Goal: Task Accomplishment & Management: Complete application form

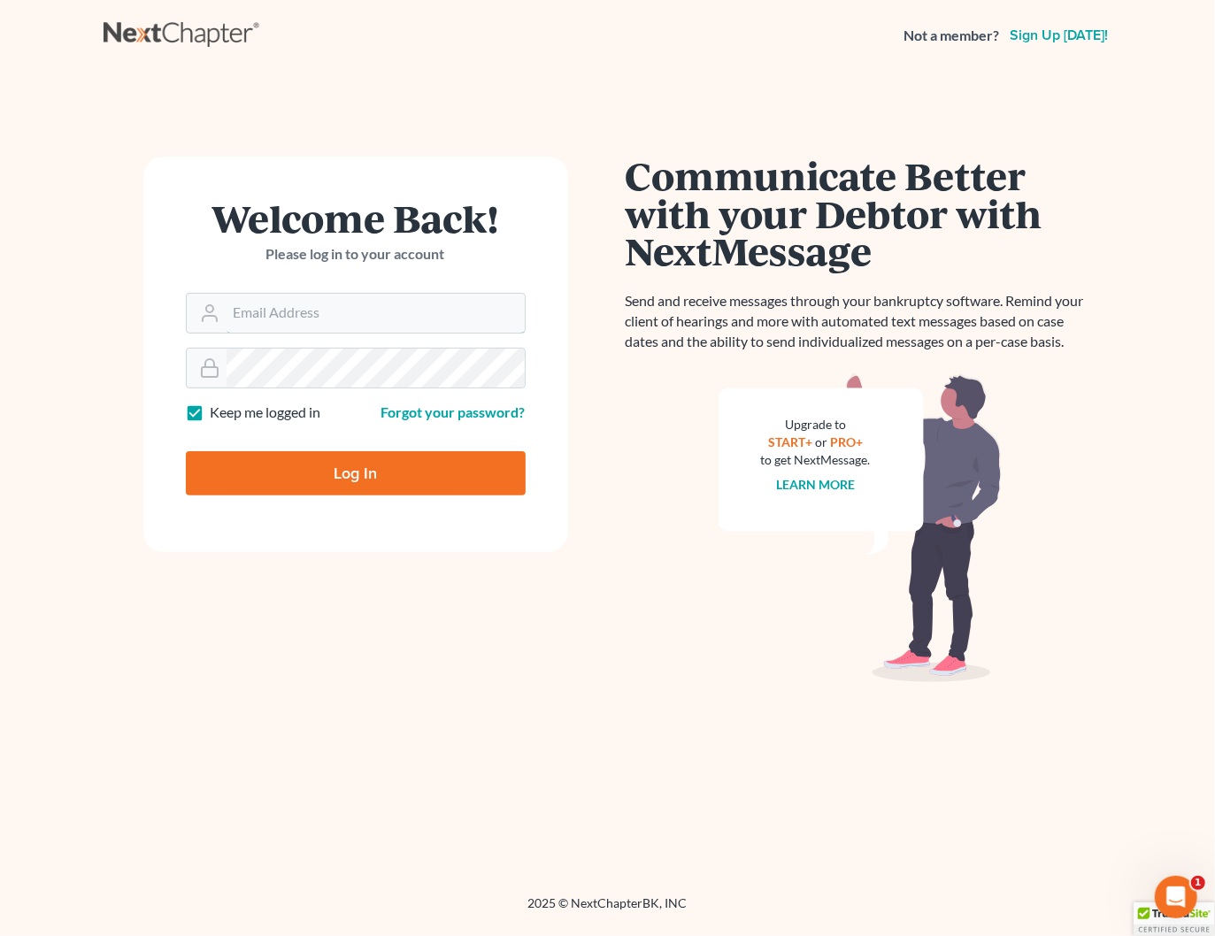
type input "[PERSON_NAME][EMAIL_ADDRESS][DOMAIN_NAME]"
click at [397, 465] on input "Log In" at bounding box center [356, 473] width 340 height 44
type input "Thinking..."
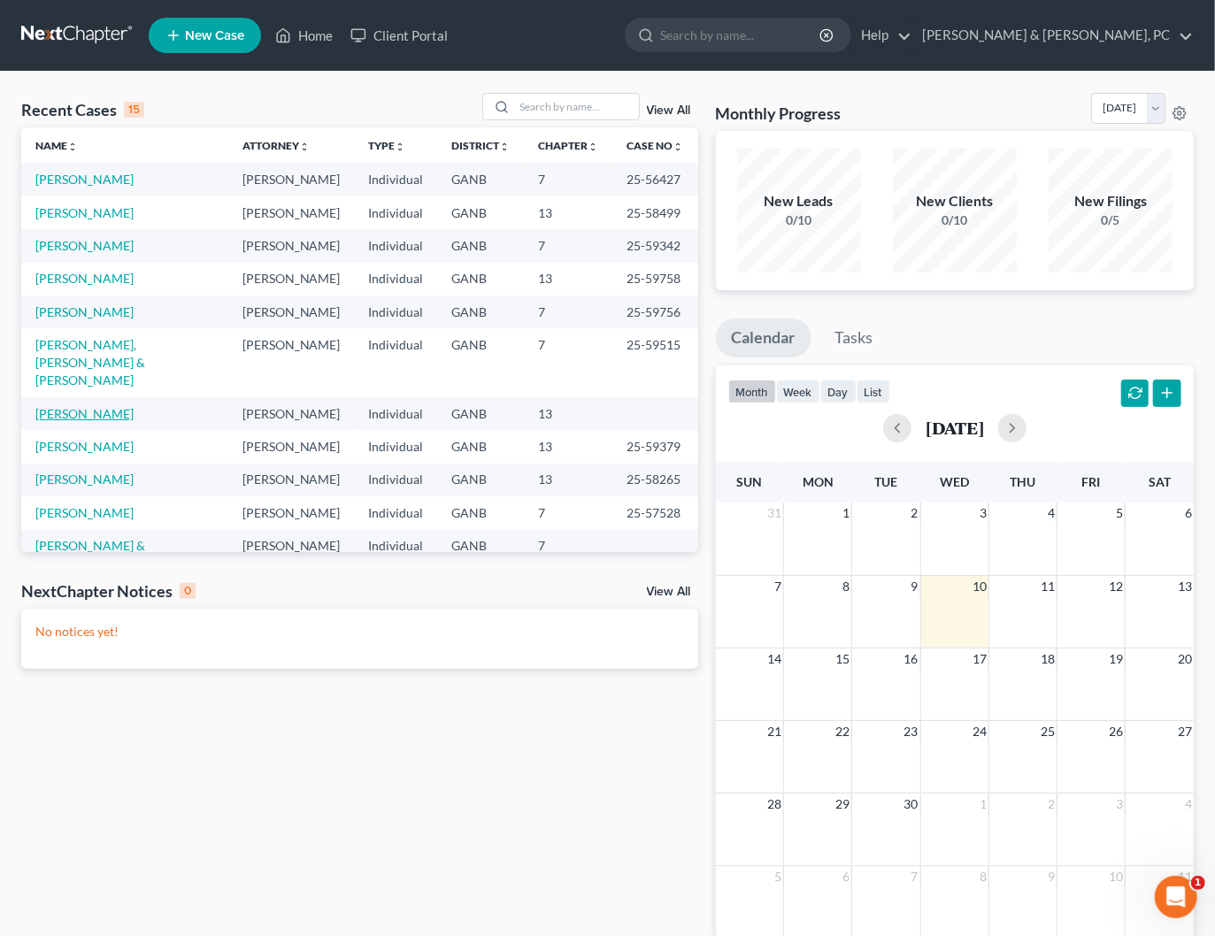
click at [88, 406] on link "[PERSON_NAME]" at bounding box center [84, 413] width 98 height 15
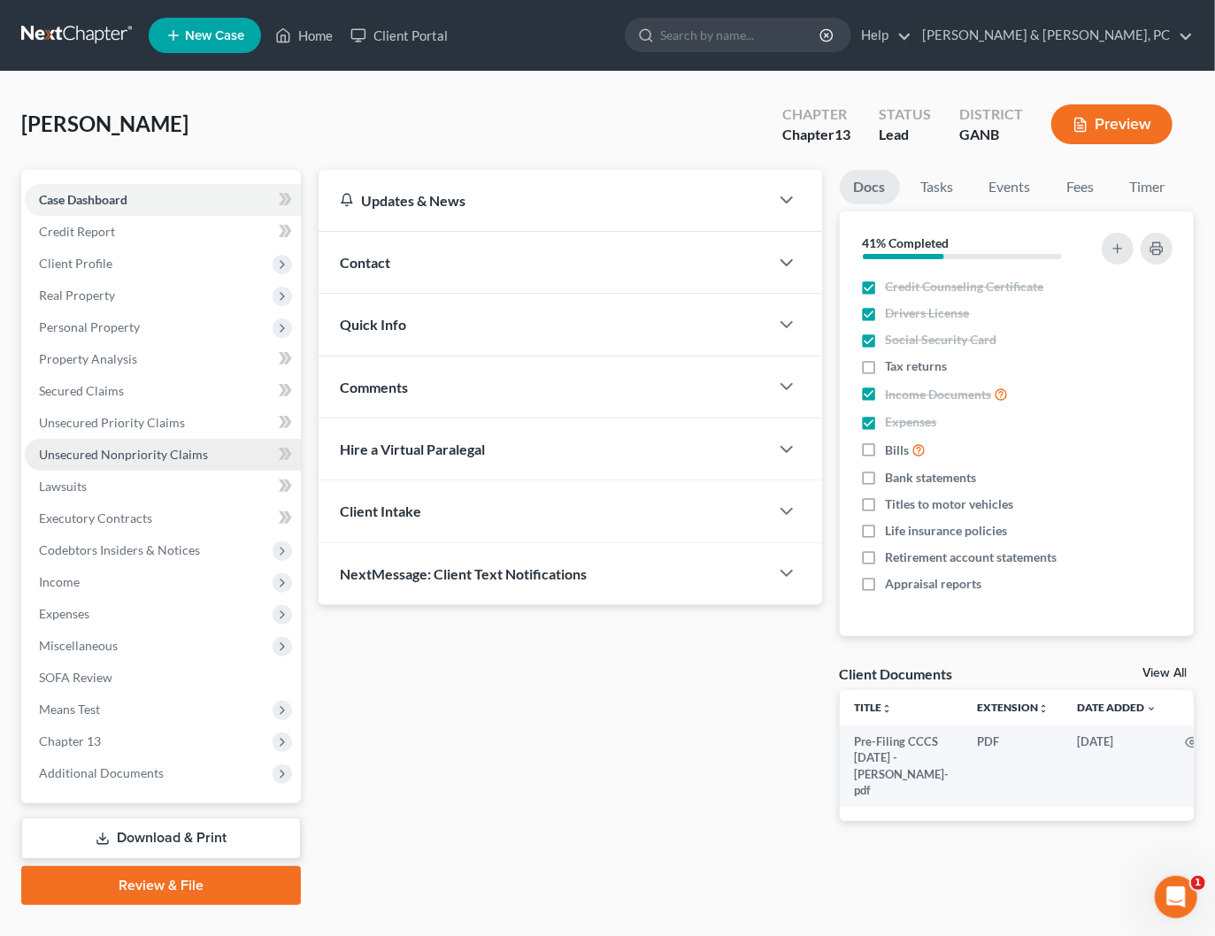
click at [90, 447] on span "Unsecured Nonpriority Claims" at bounding box center [123, 454] width 169 height 15
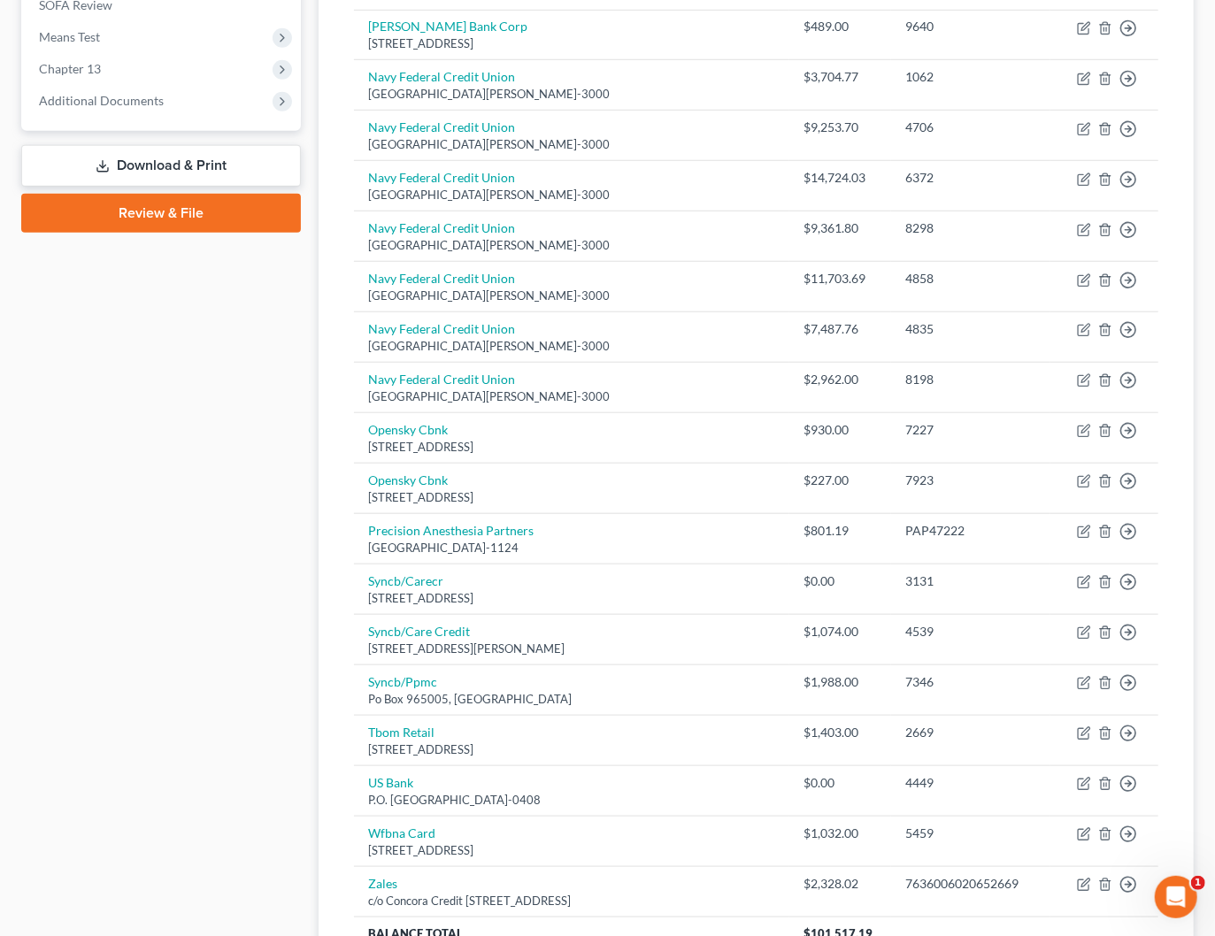
scroll to position [834, 0]
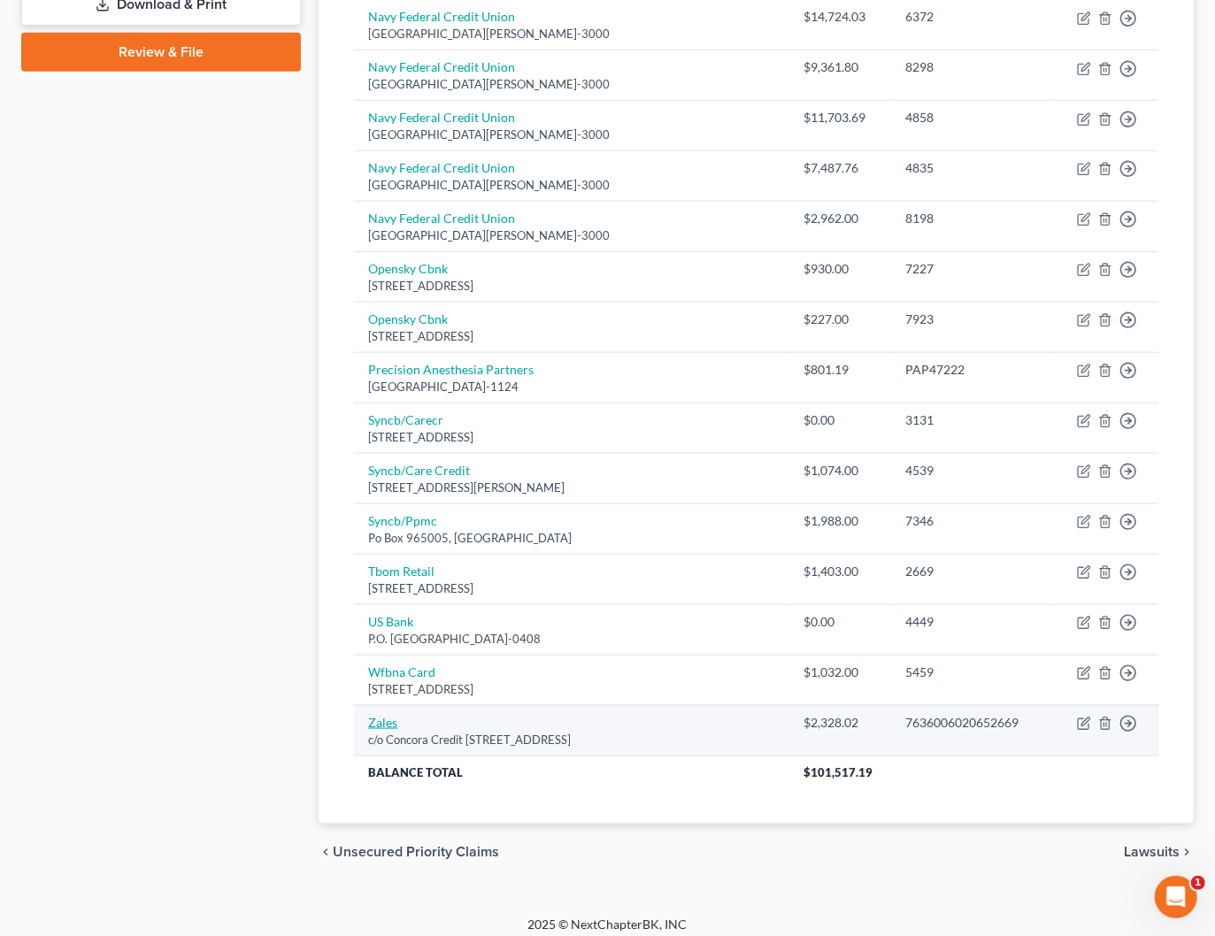
click at [376, 715] on link "Zales" at bounding box center [382, 722] width 29 height 15
select select "38"
select select "14"
select select "0"
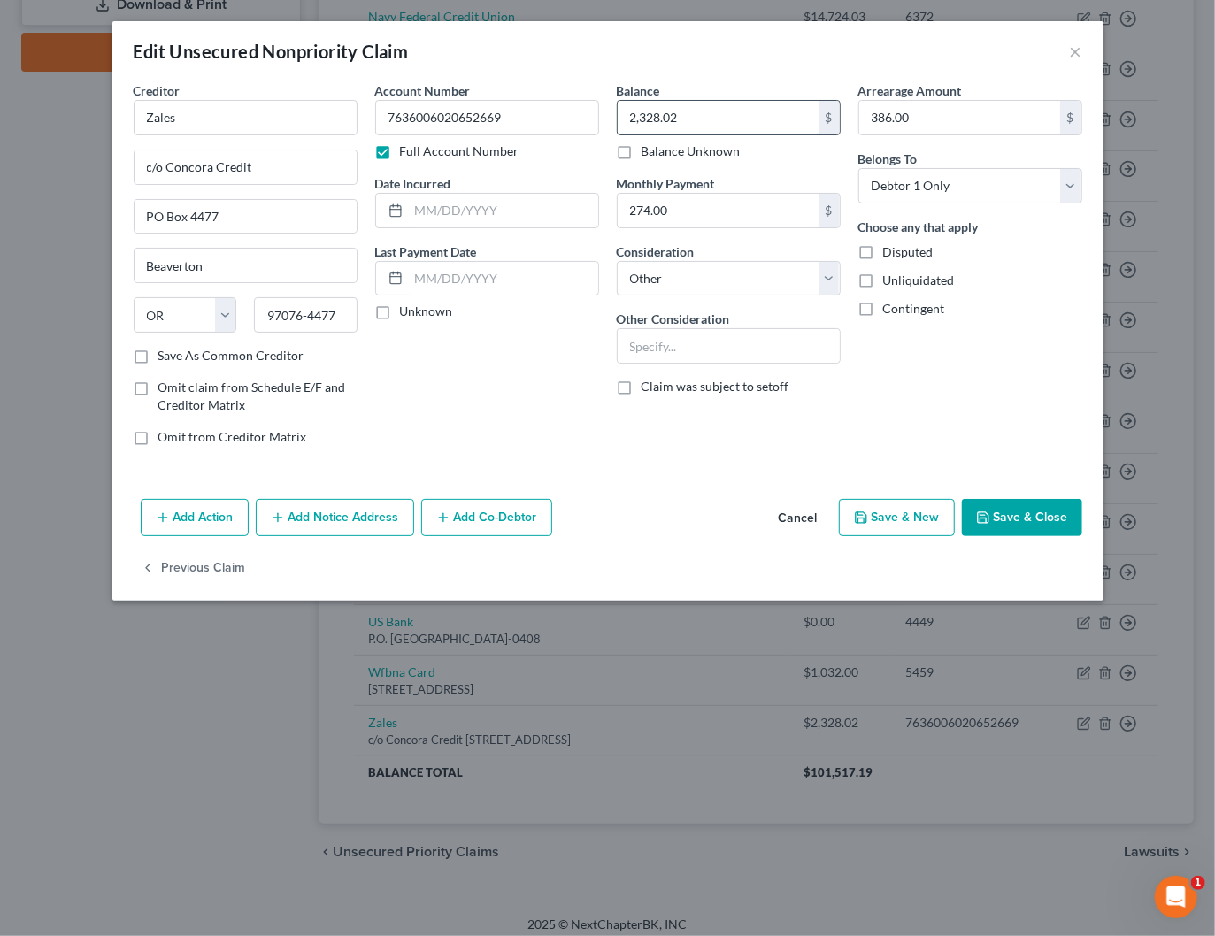
click at [753, 119] on input "2,328.02" at bounding box center [718, 118] width 201 height 34
type input "2,427.31"
click at [709, 226] on div "274.00 $" at bounding box center [729, 210] width 224 height 35
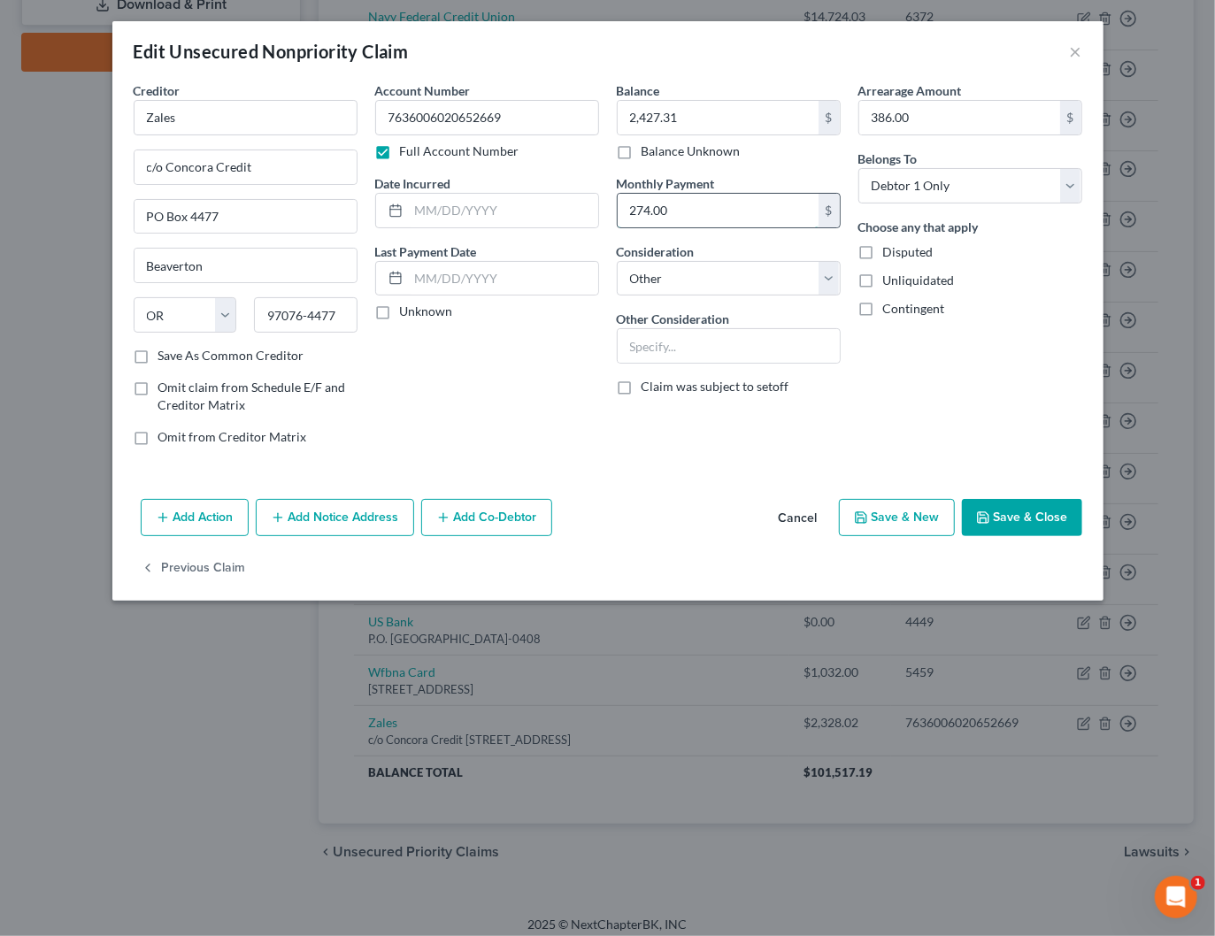
click at [709, 225] on input "274.00" at bounding box center [718, 211] width 201 height 34
click at [708, 215] on input "274.00" at bounding box center [718, 211] width 201 height 34
type input "623"
click at [1013, 512] on button "Save & Close" at bounding box center [1022, 517] width 120 height 37
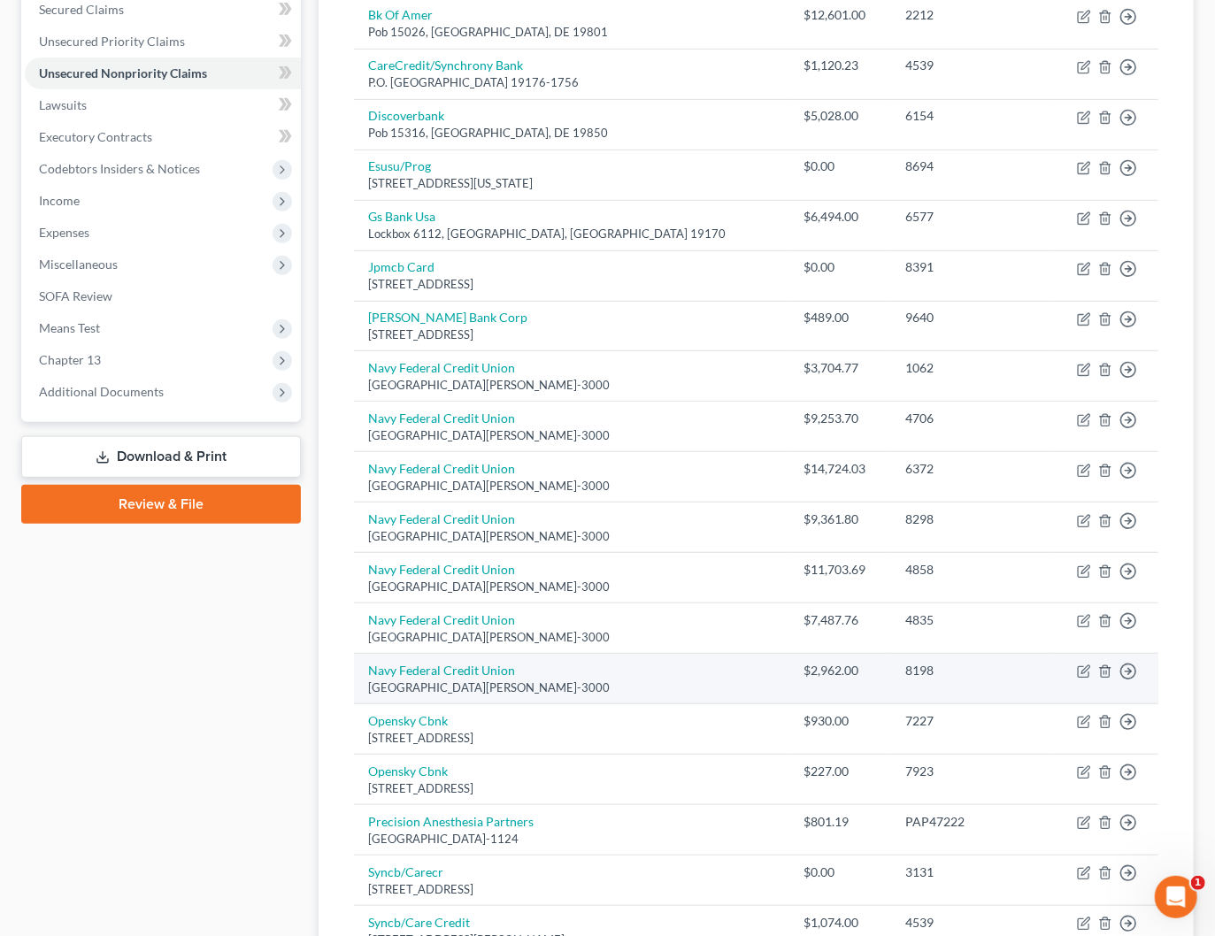
scroll to position [377, 0]
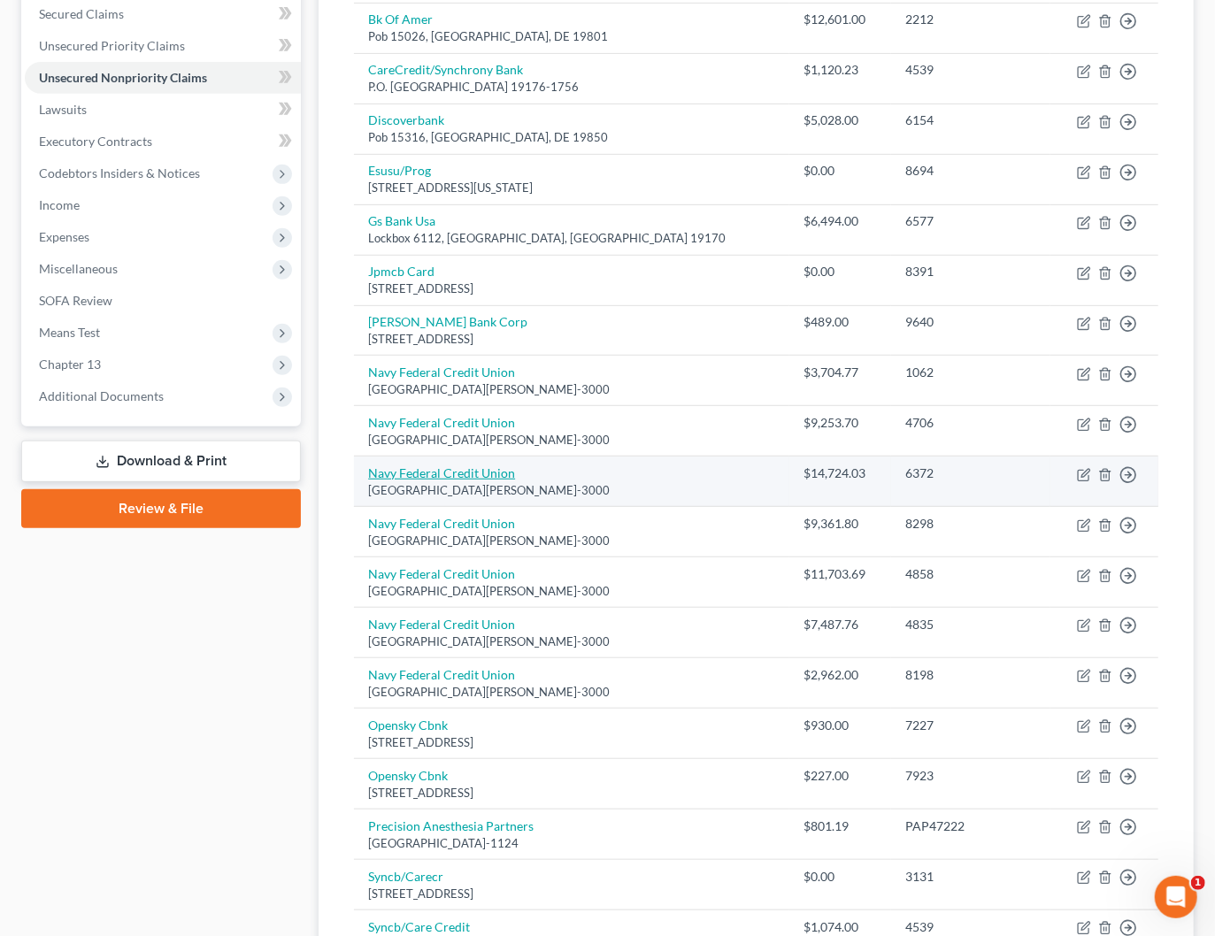
click at [446, 469] on link "Navy Federal Credit Union" at bounding box center [441, 472] width 147 height 15
select select "48"
select select "2"
select select "0"
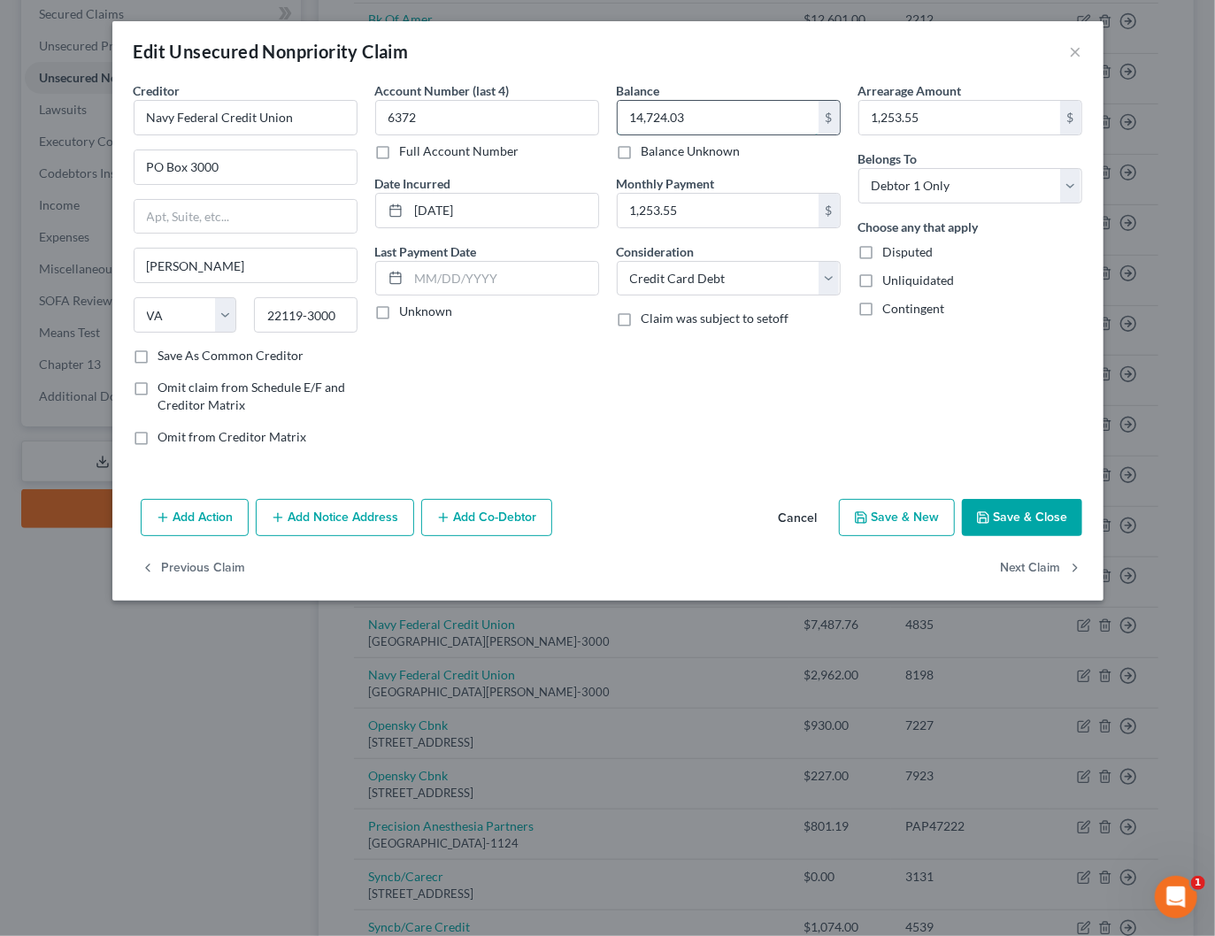
click at [704, 115] on input "14,724.03" at bounding box center [718, 118] width 201 height 34
click at [711, 208] on input "1,253.55" at bounding box center [718, 211] width 201 height 34
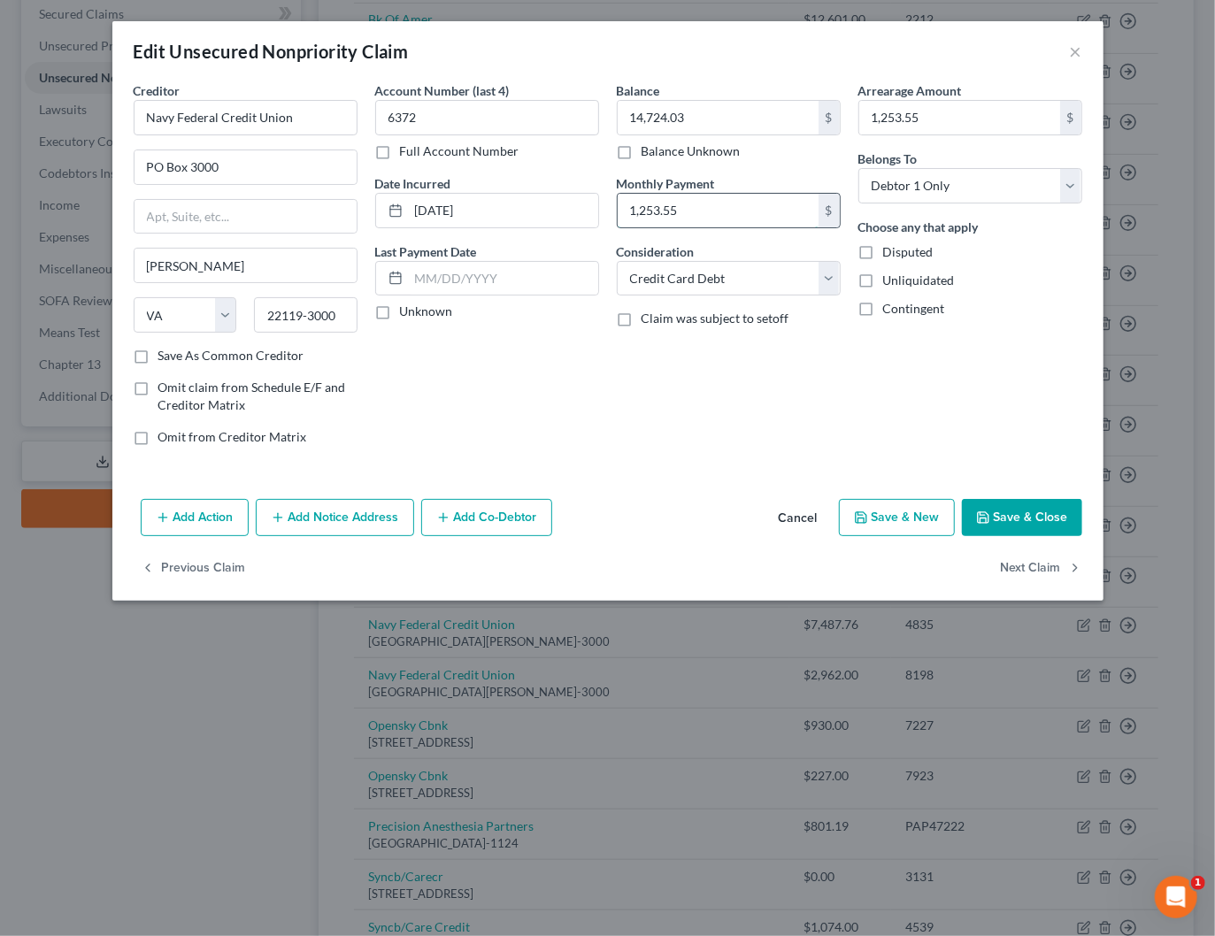
click at [711, 208] on input "1,253.55" at bounding box center [718, 211] width 201 height 34
click at [918, 115] on input "1,253.55" at bounding box center [959, 118] width 201 height 34
type input "1,569.55"
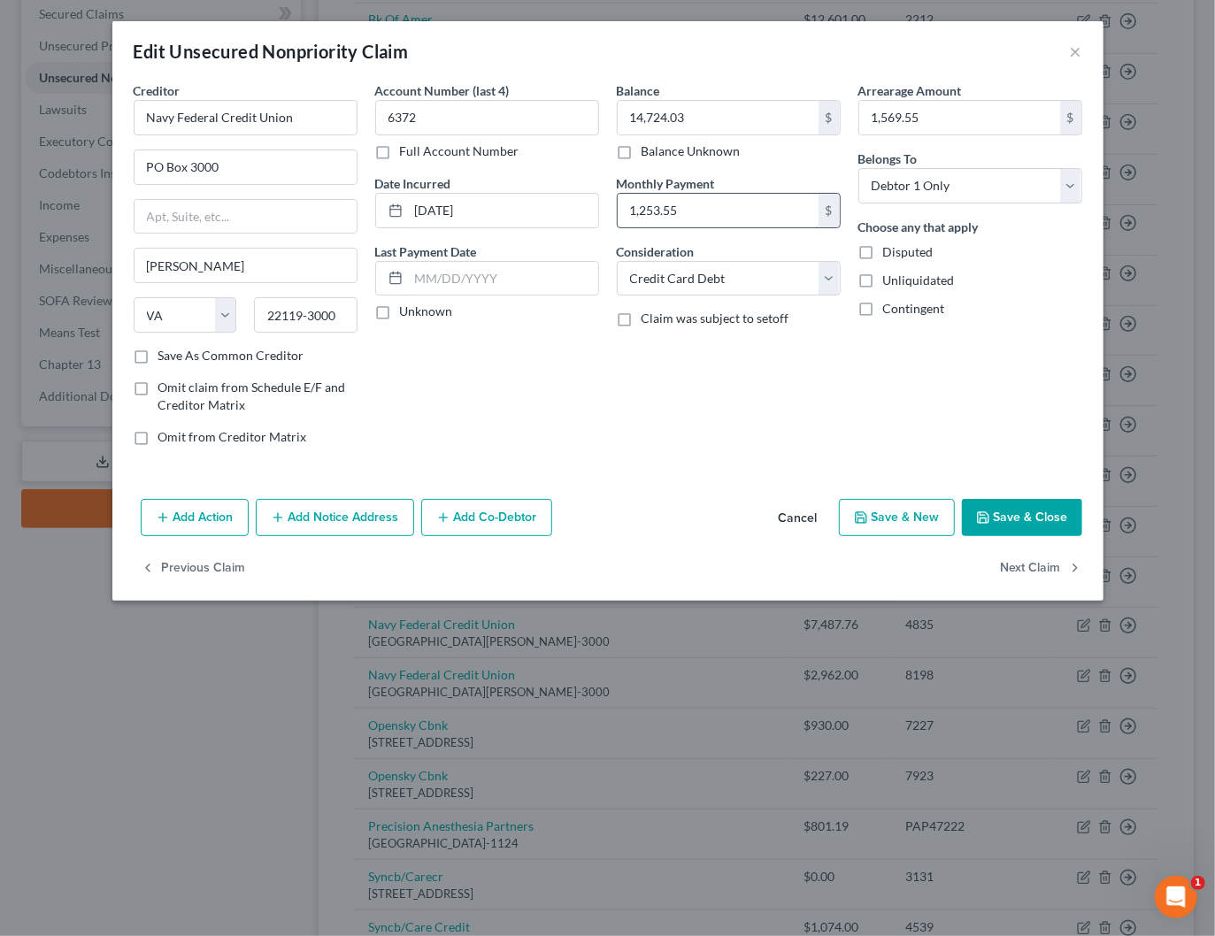
click at [699, 203] on input "1,253.55" at bounding box center [718, 211] width 201 height 34
type input "1,717.55"
click at [1041, 516] on button "Save & Close" at bounding box center [1022, 517] width 120 height 37
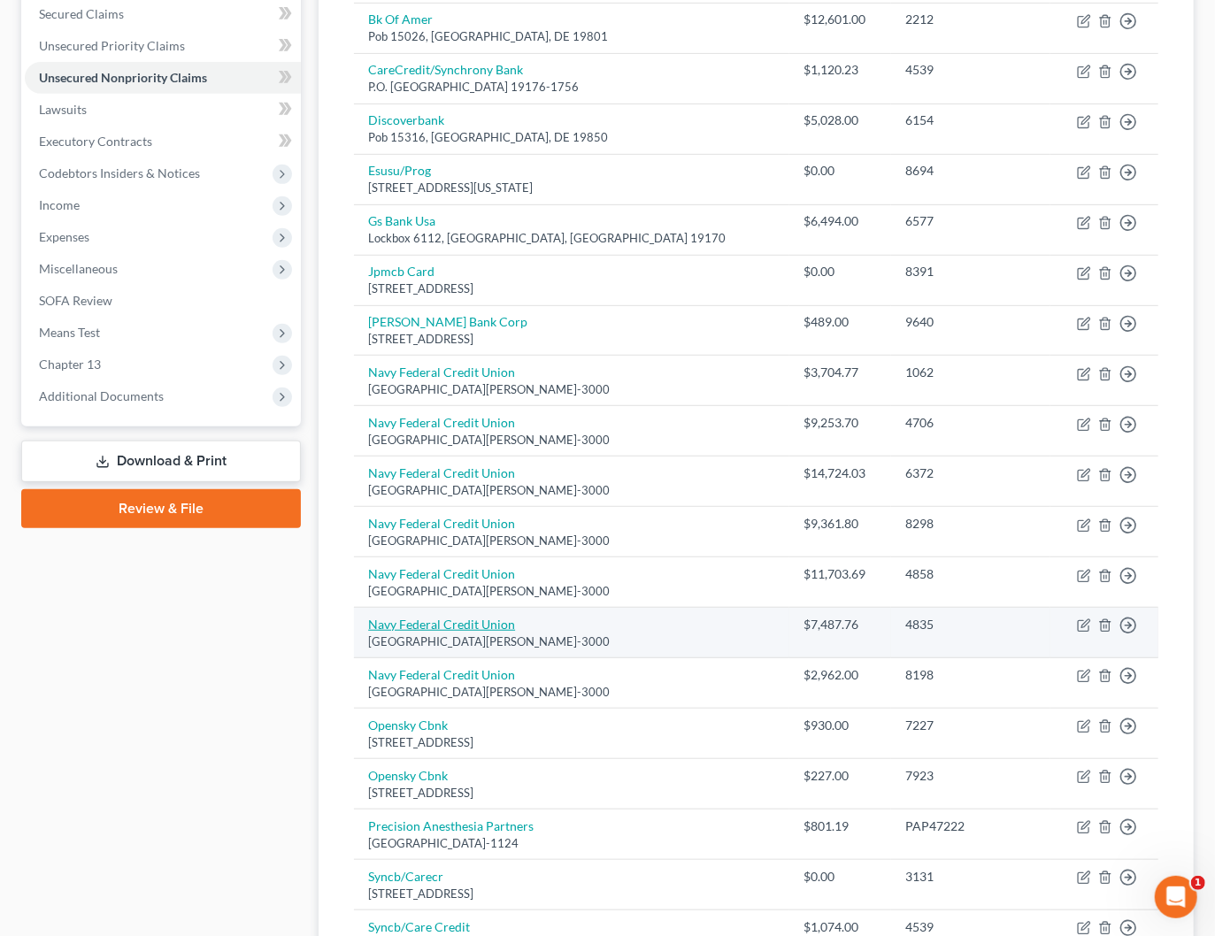
click at [453, 617] on link "Navy Federal Credit Union" at bounding box center [441, 624] width 147 height 15
select select "48"
select select "2"
select select "0"
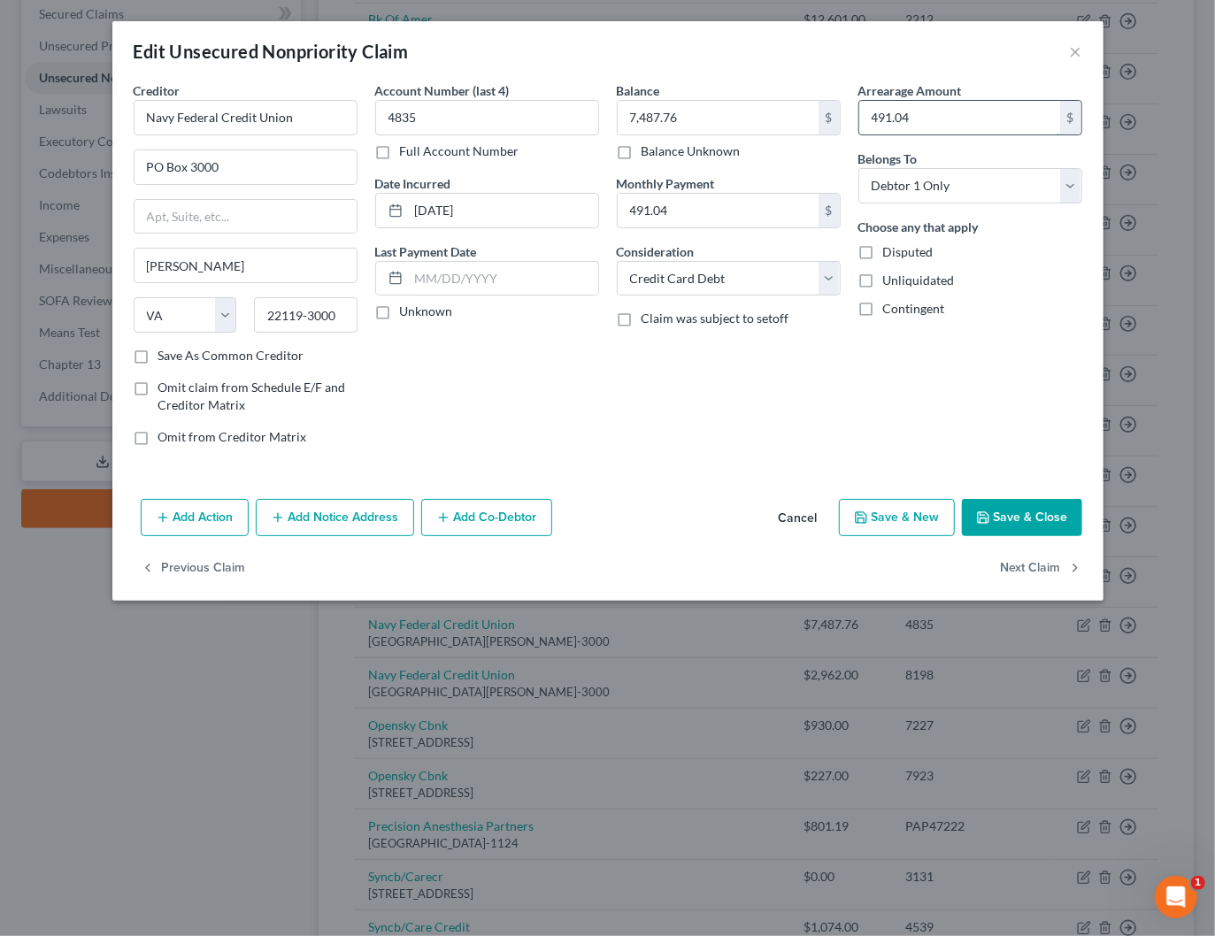
click at [936, 110] on input "491.04" at bounding box center [959, 118] width 201 height 34
type input "765.01"
click at [705, 212] on input "491.04" at bounding box center [718, 211] width 201 height 34
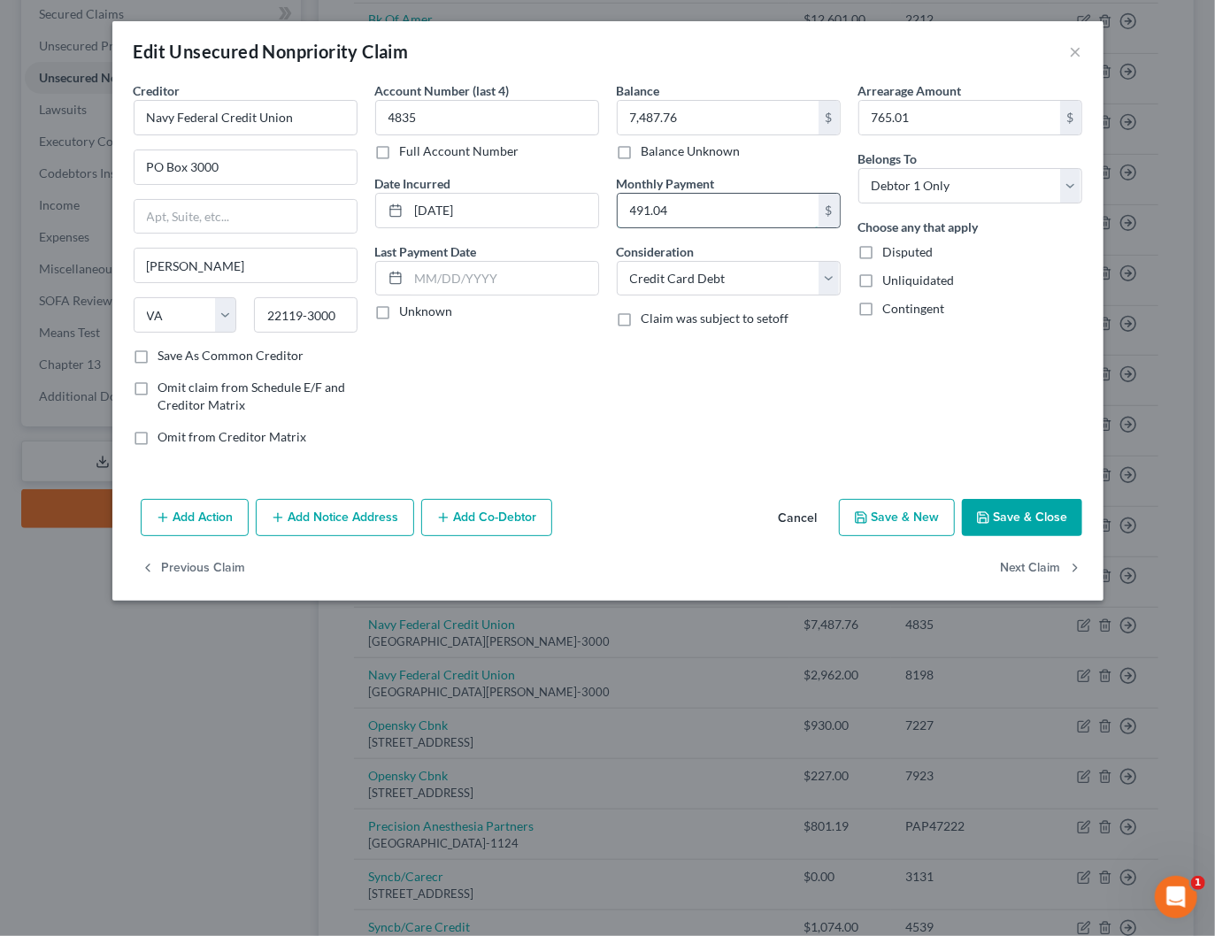
click at [705, 212] on input "491.04" at bounding box center [718, 211] width 201 height 34
type input "8,441.01"
click at [735, 127] on input "7,487.76" at bounding box center [718, 118] width 201 height 34
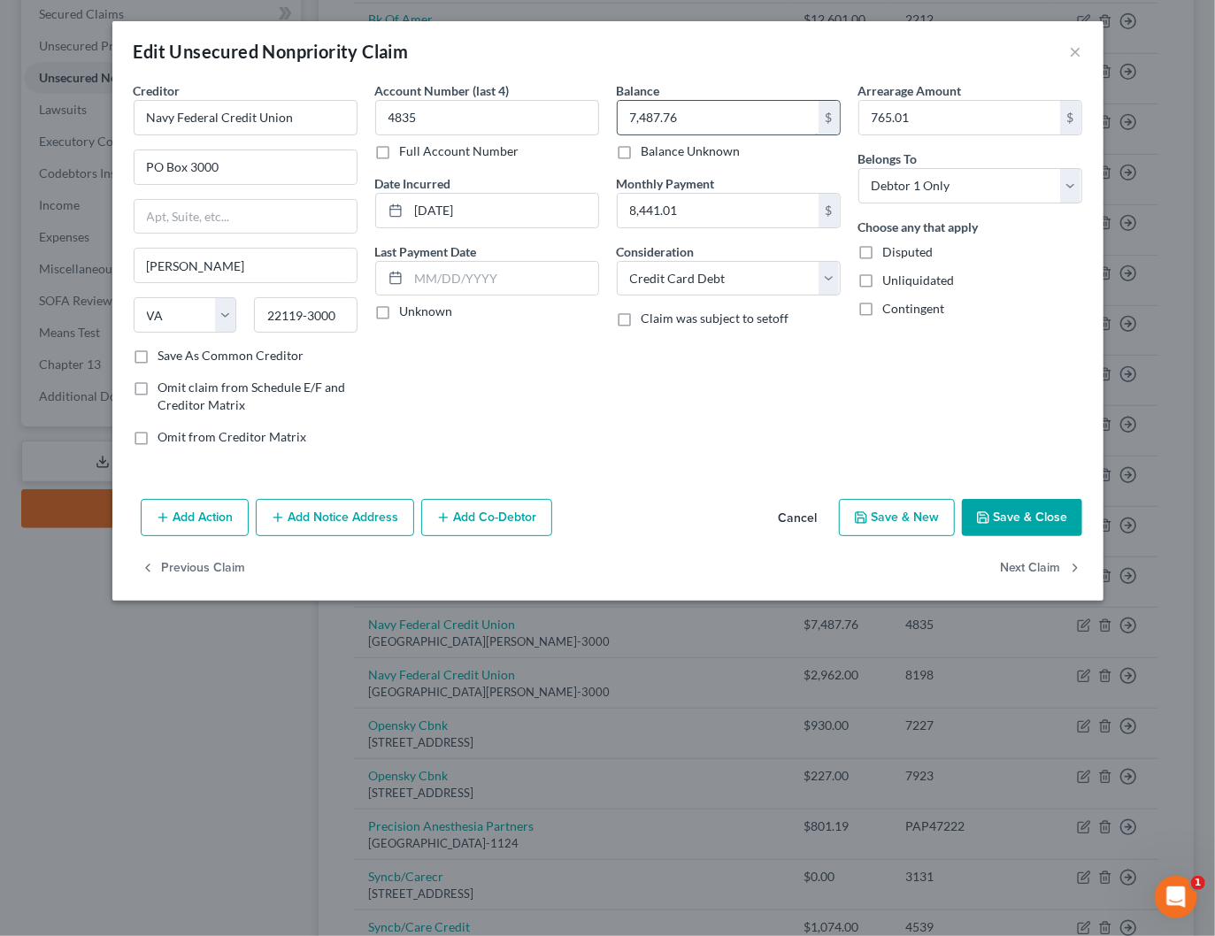
click at [735, 127] on input "7,487.76" at bounding box center [718, 118] width 201 height 34
type input "7,507.76"
click at [1057, 512] on button "Save & Close" at bounding box center [1022, 517] width 120 height 37
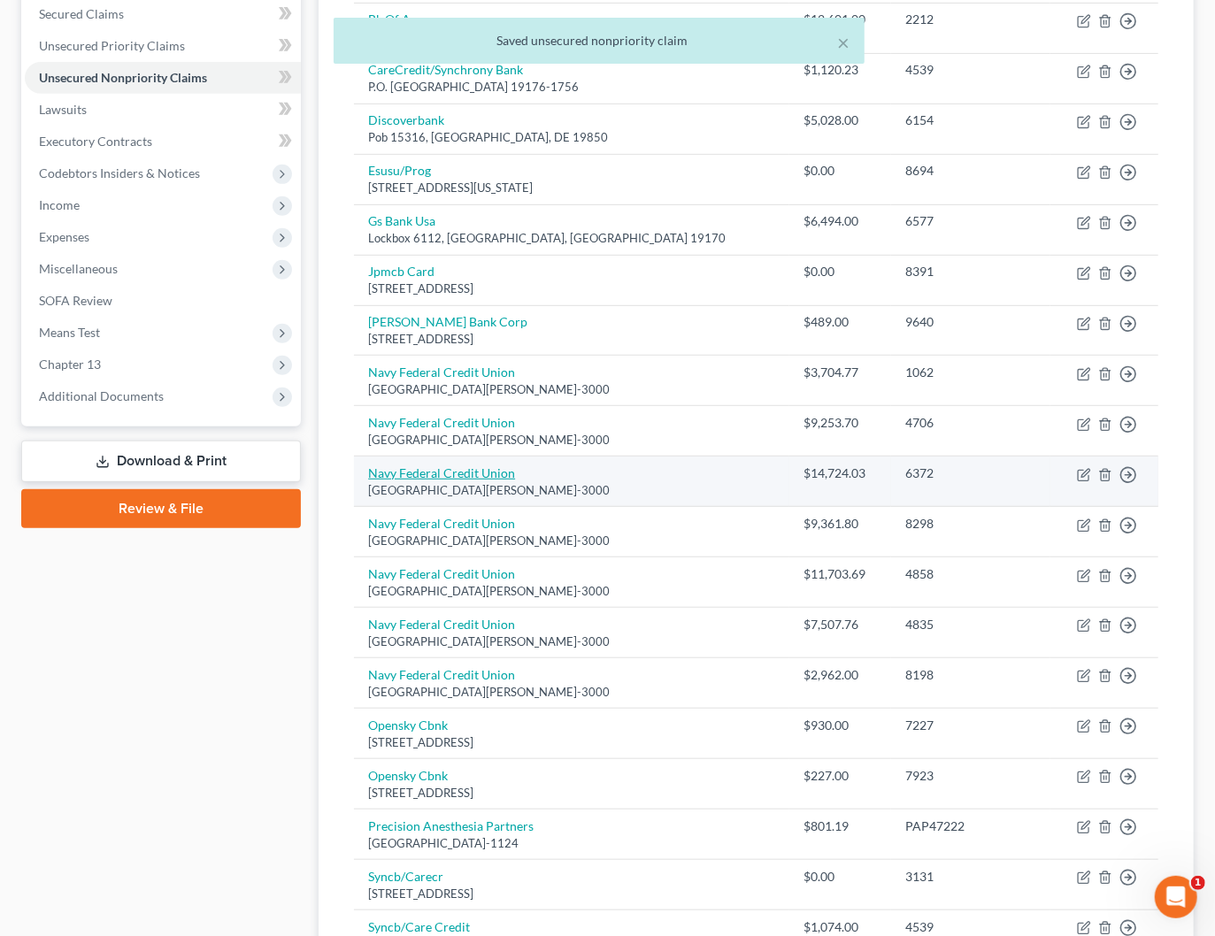
click at [495, 465] on link "Navy Federal Credit Union" at bounding box center [441, 472] width 147 height 15
select select "48"
select select "2"
select select "0"
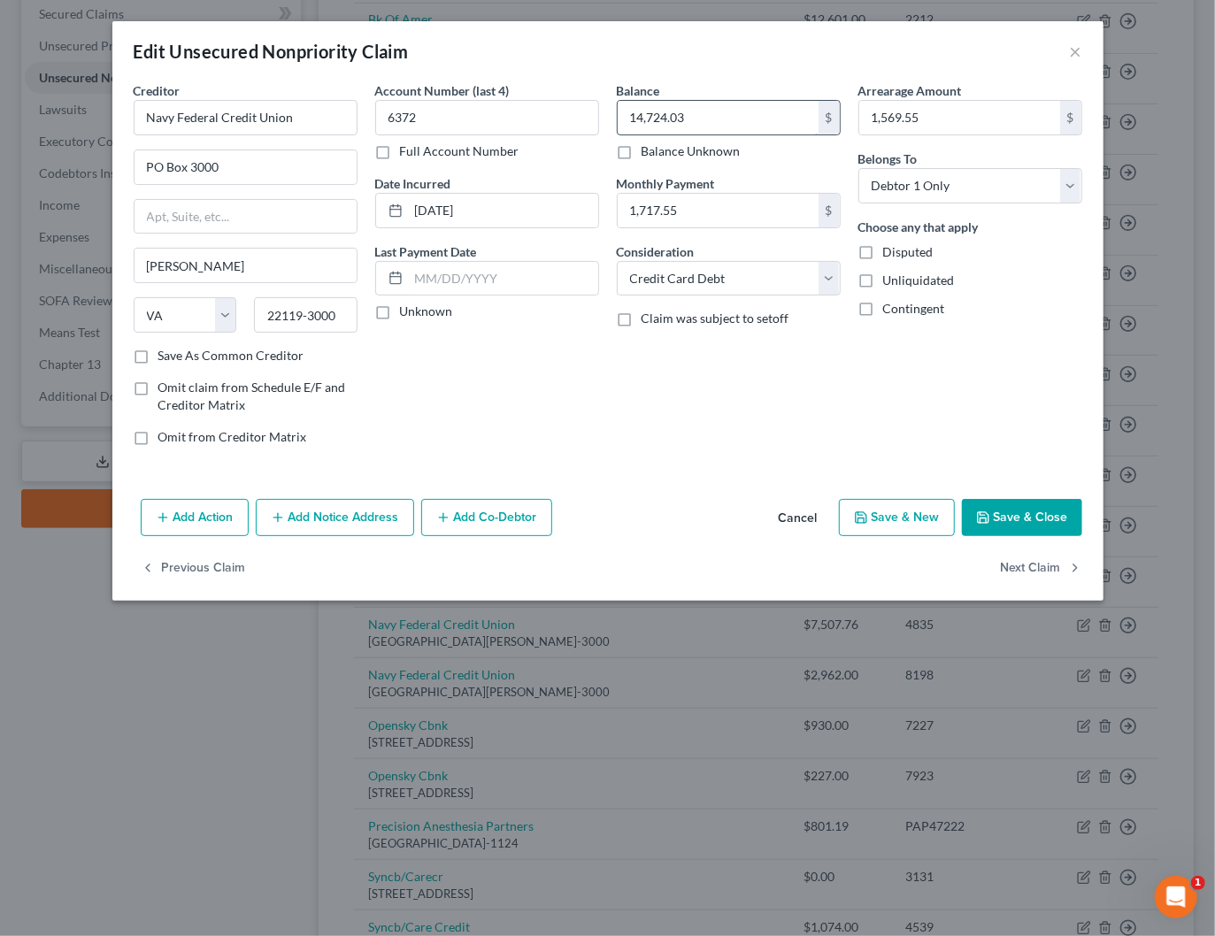
click at [714, 119] on input "14,724.03" at bounding box center [718, 118] width 201 height 34
click at [1025, 499] on button "Save & Close" at bounding box center [1022, 517] width 120 height 37
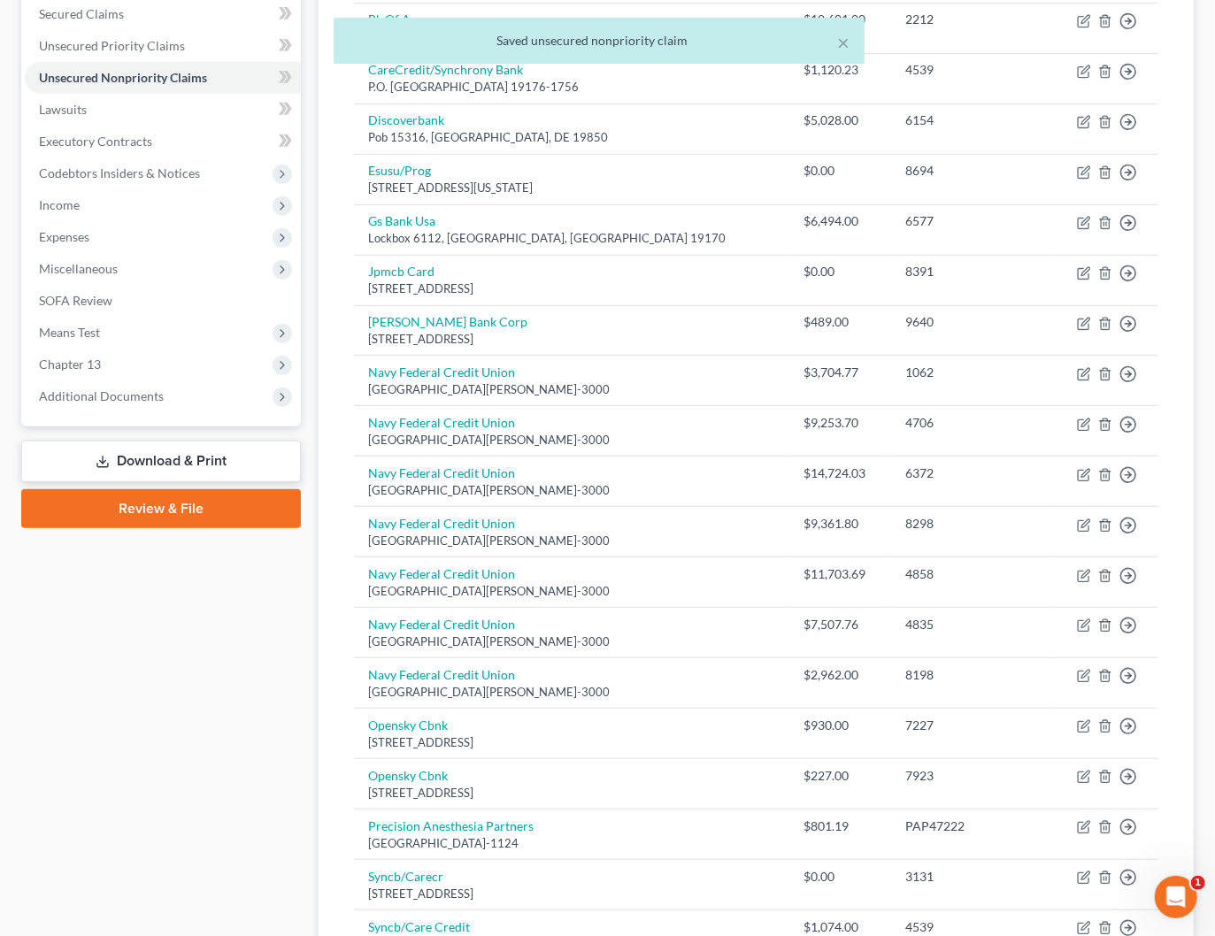
scroll to position [0, 0]
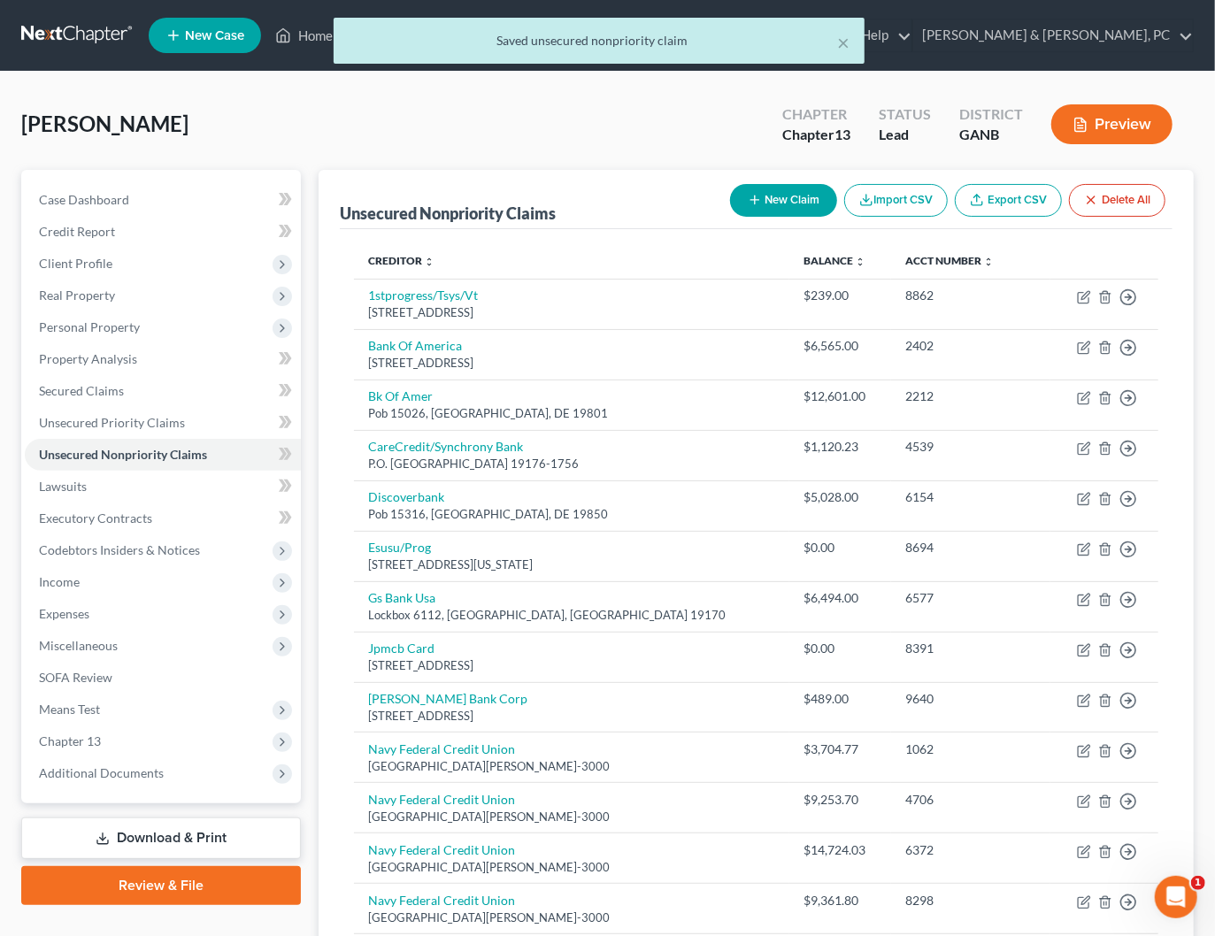
click at [1137, 35] on div "× Saved unsecured nonpriority claim" at bounding box center [598, 45] width 1215 height 55
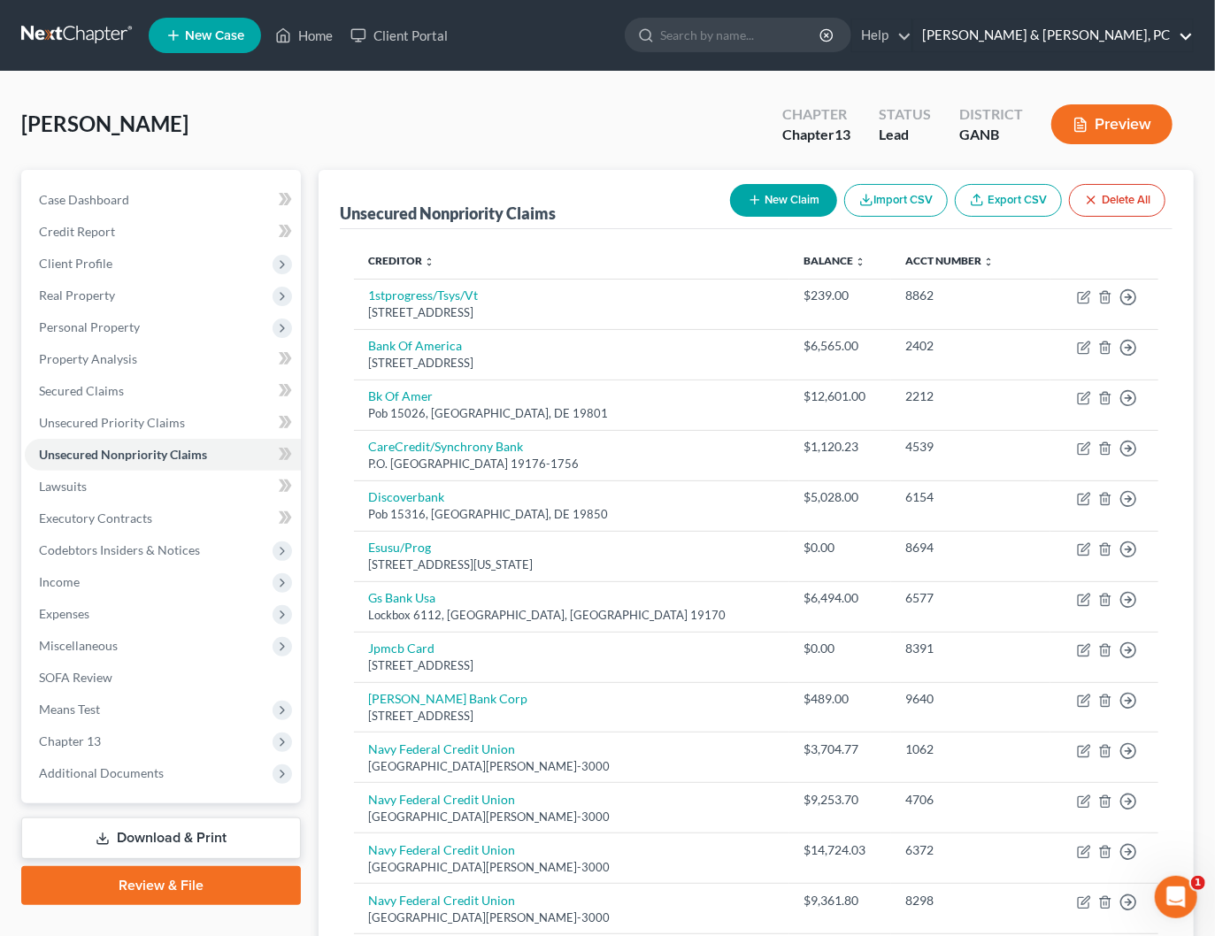
click at [1102, 39] on link "[PERSON_NAME] & [PERSON_NAME], PC" at bounding box center [1053, 35] width 280 height 32
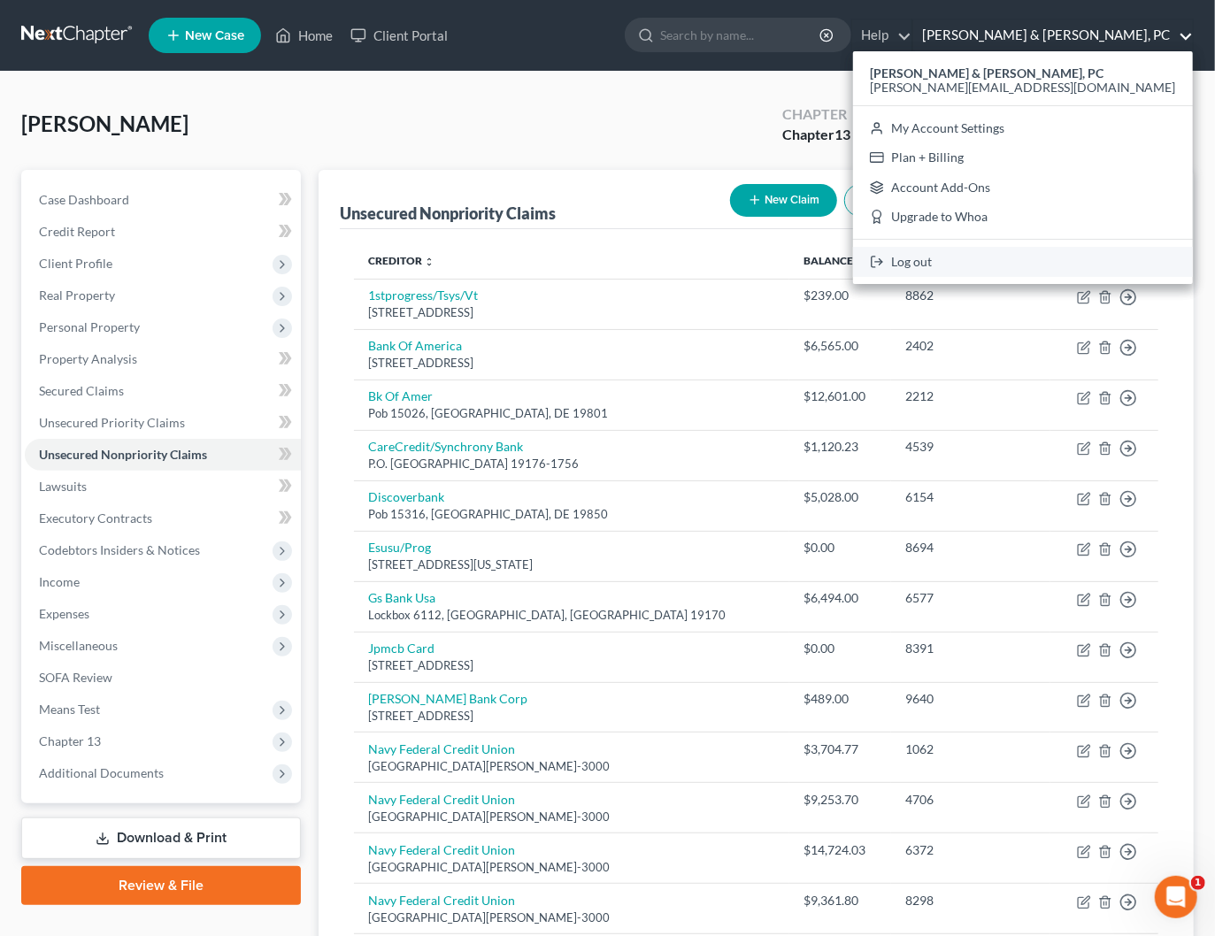
drag, startPoint x: 1086, startPoint y: 261, endPoint x: 1112, endPoint y: 196, distance: 69.5
click at [1086, 262] on link "Log out" at bounding box center [1023, 262] width 340 height 30
